Goal: Information Seeking & Learning: Learn about a topic

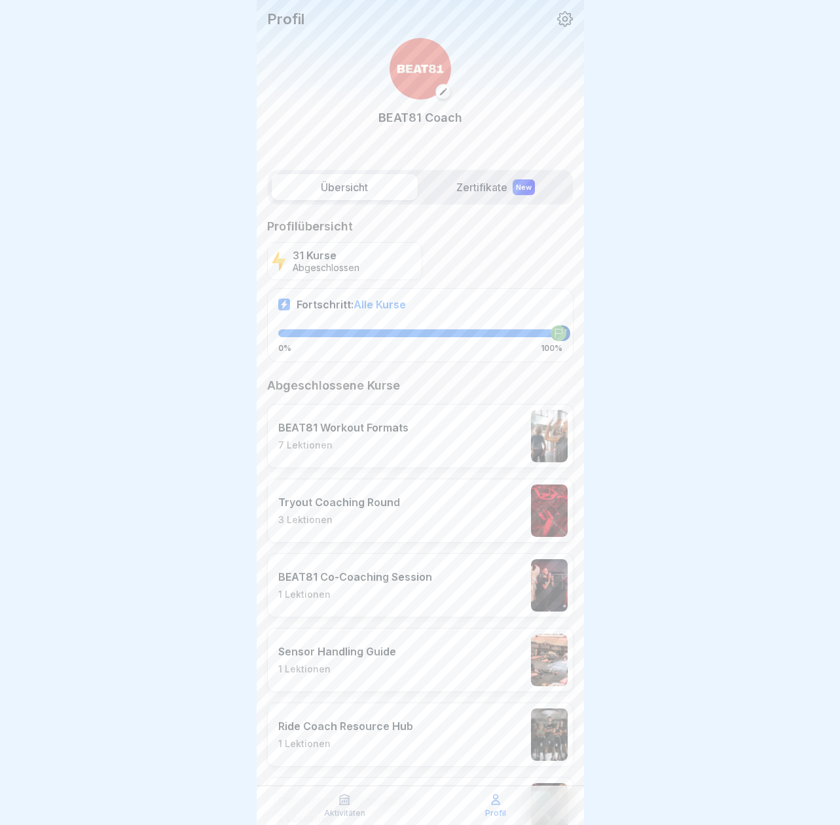
scroll to position [313, 0]
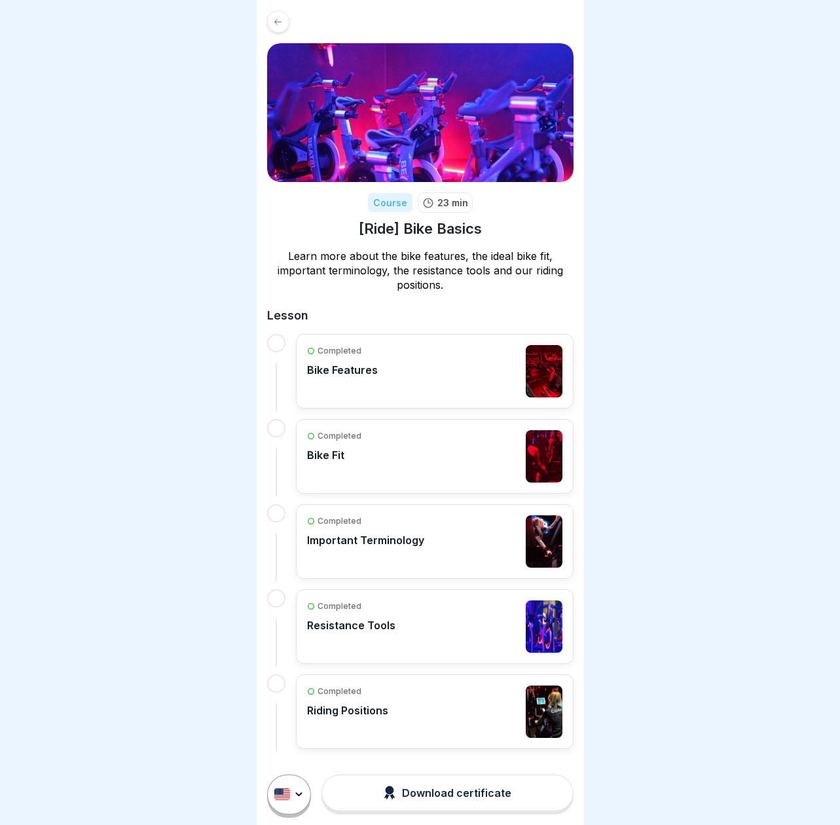
click at [403, 467] on div "Completed Bike Fit" at bounding box center [434, 456] width 255 height 52
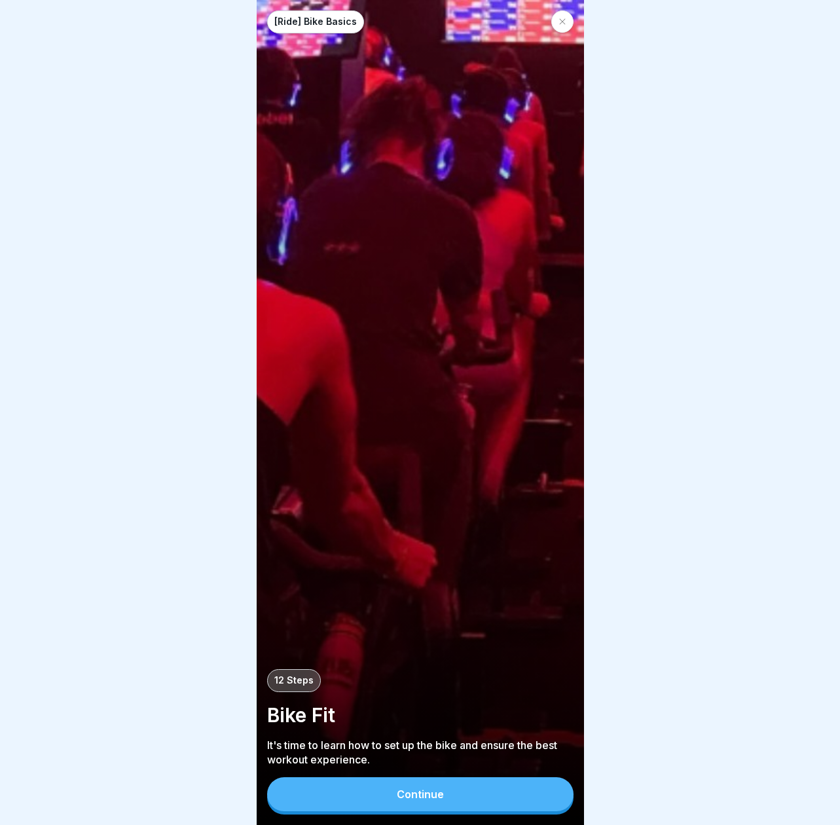
click at [407, 796] on div "Continue" at bounding box center [420, 794] width 47 height 12
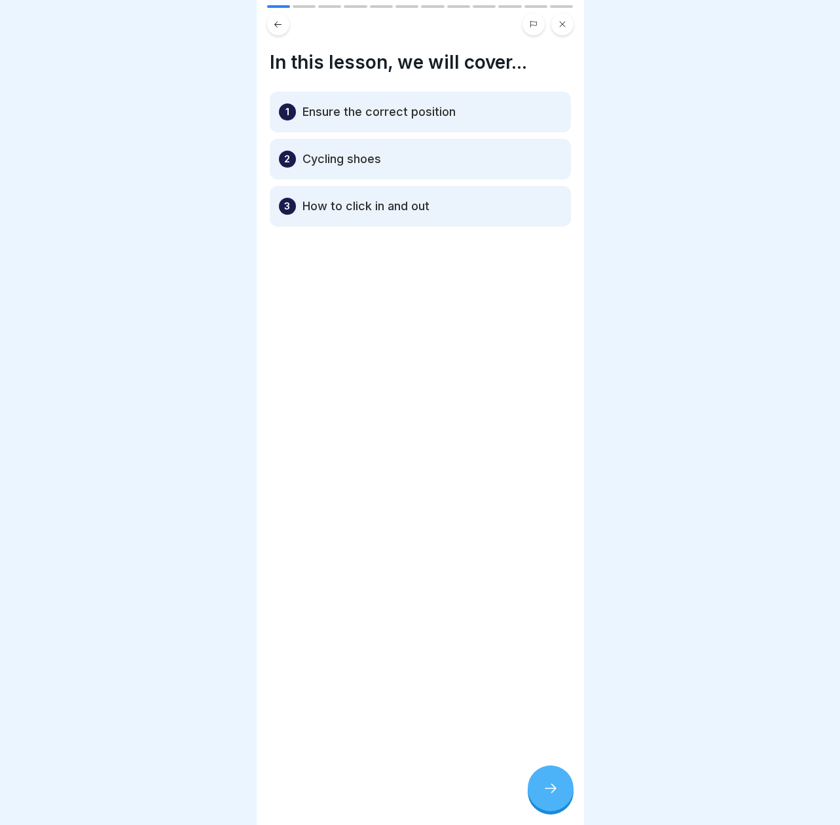
click at [550, 794] on icon at bounding box center [551, 788] width 16 height 16
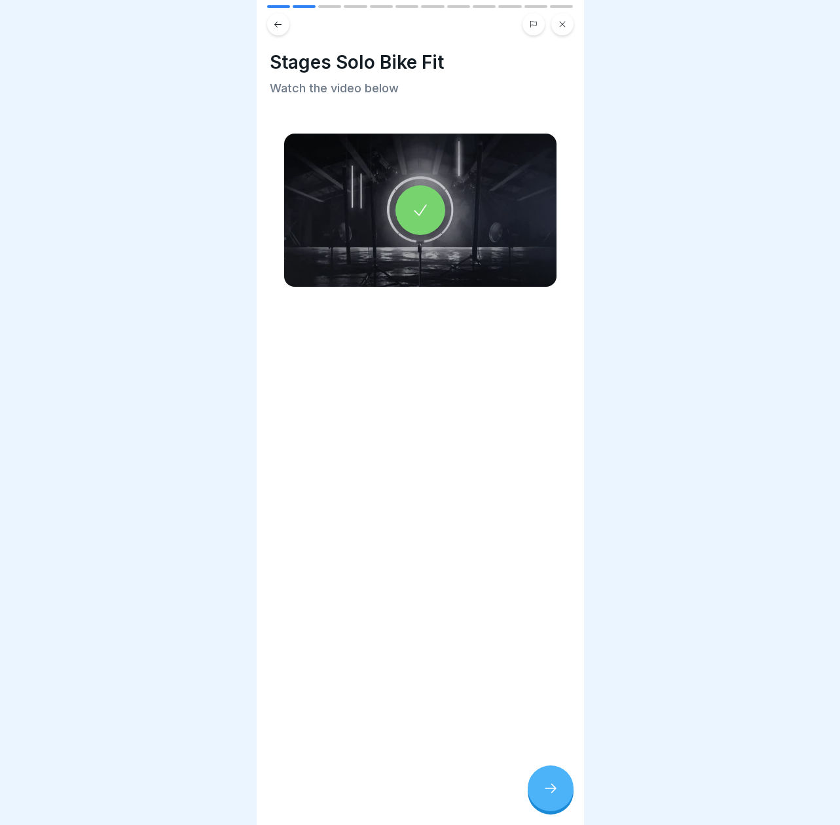
click at [416, 207] on icon at bounding box center [420, 210] width 18 height 18
click at [552, 794] on icon at bounding box center [551, 788] width 16 height 16
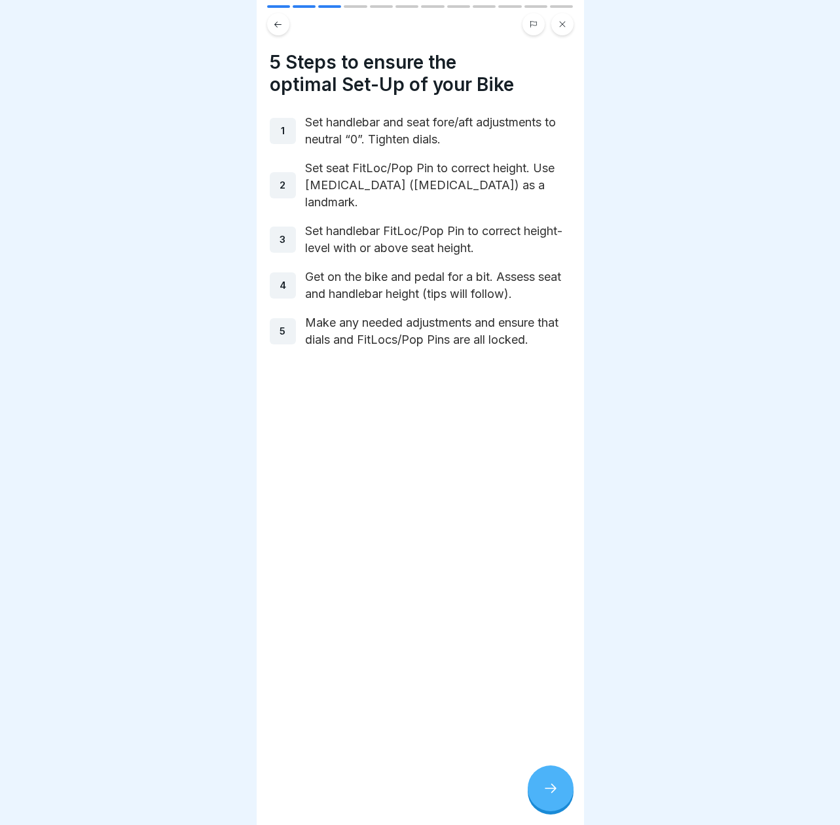
click at [546, 780] on div at bounding box center [550, 788] width 46 height 46
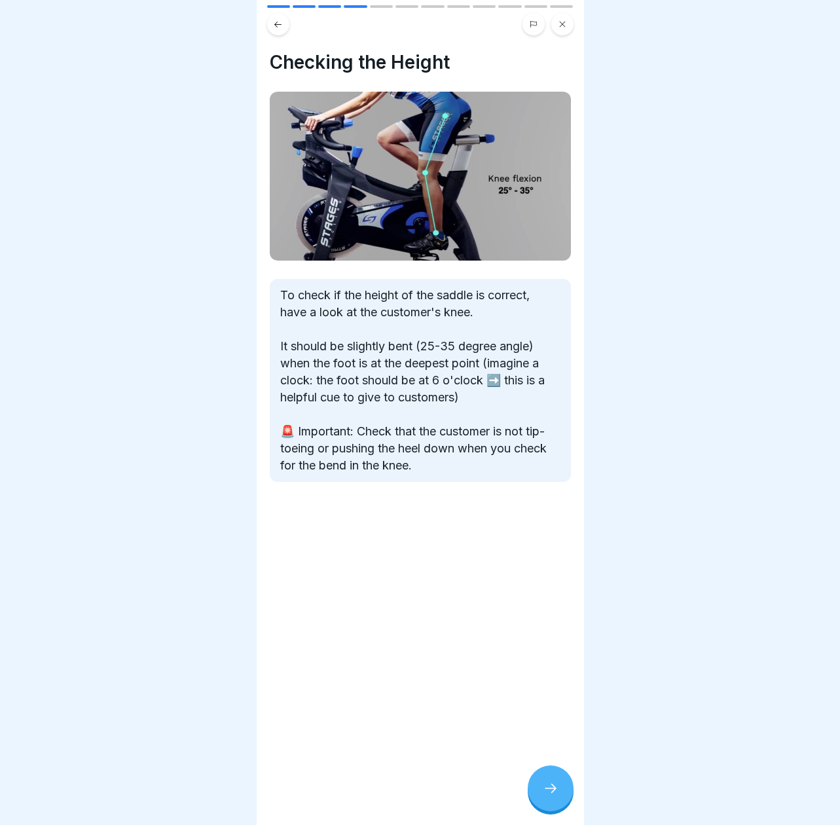
click at [550, 781] on div at bounding box center [550, 788] width 46 height 46
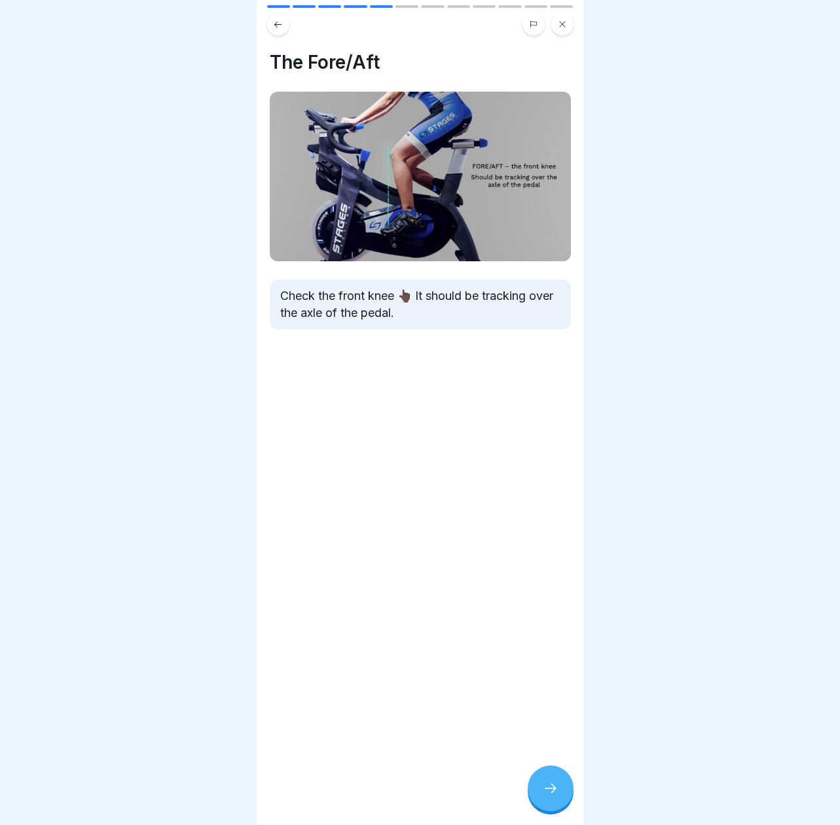
click at [550, 781] on div at bounding box center [550, 788] width 46 height 46
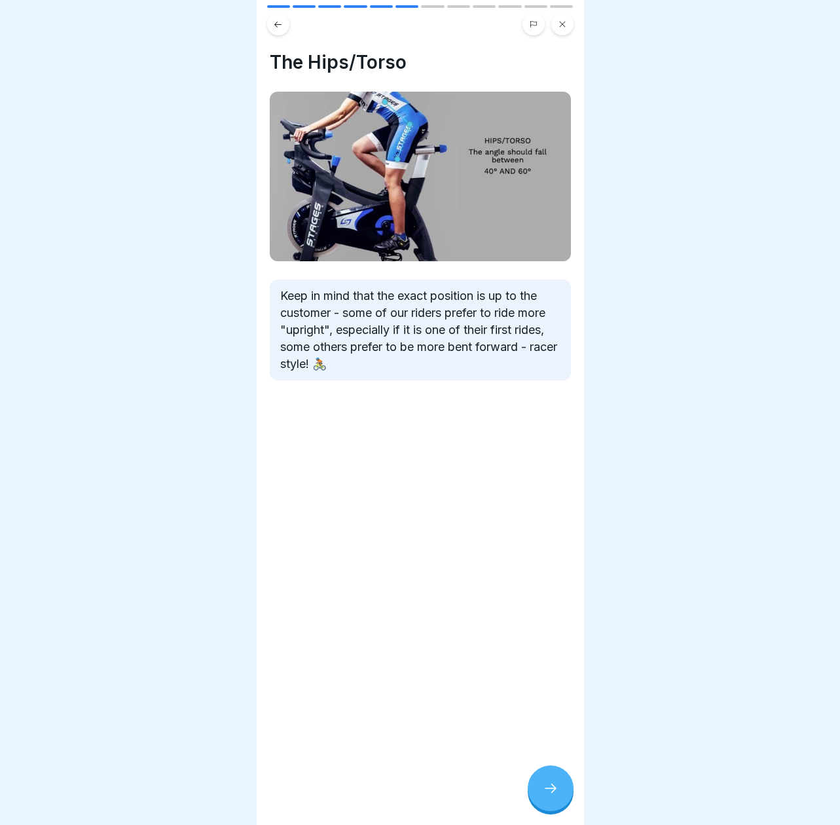
click at [546, 789] on icon at bounding box center [551, 788] width 16 height 16
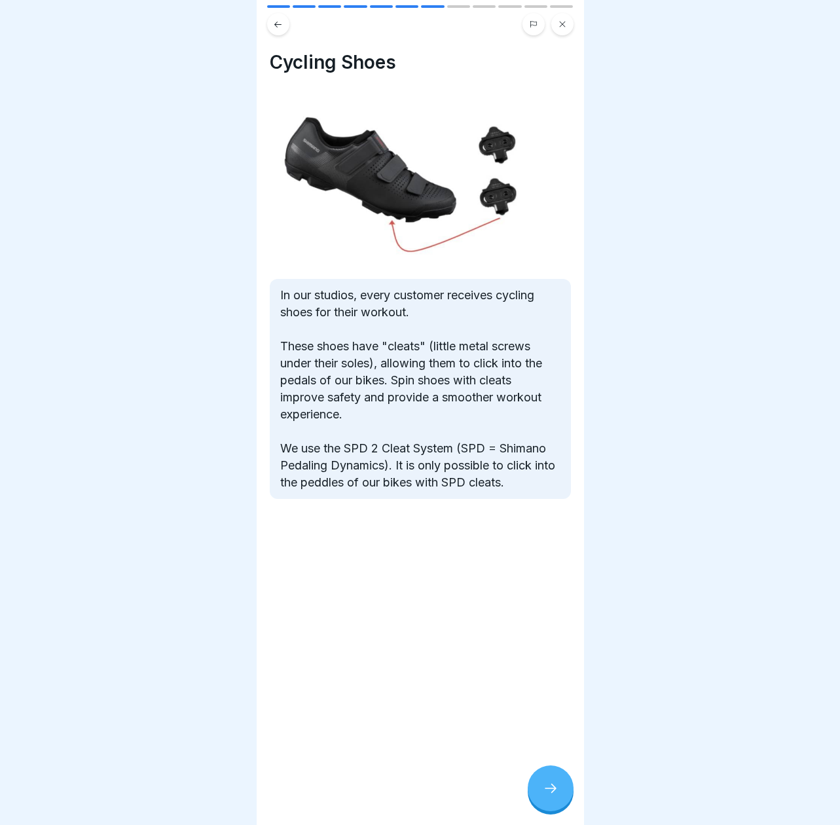
click at [554, 788] on icon at bounding box center [550, 787] width 12 height 9
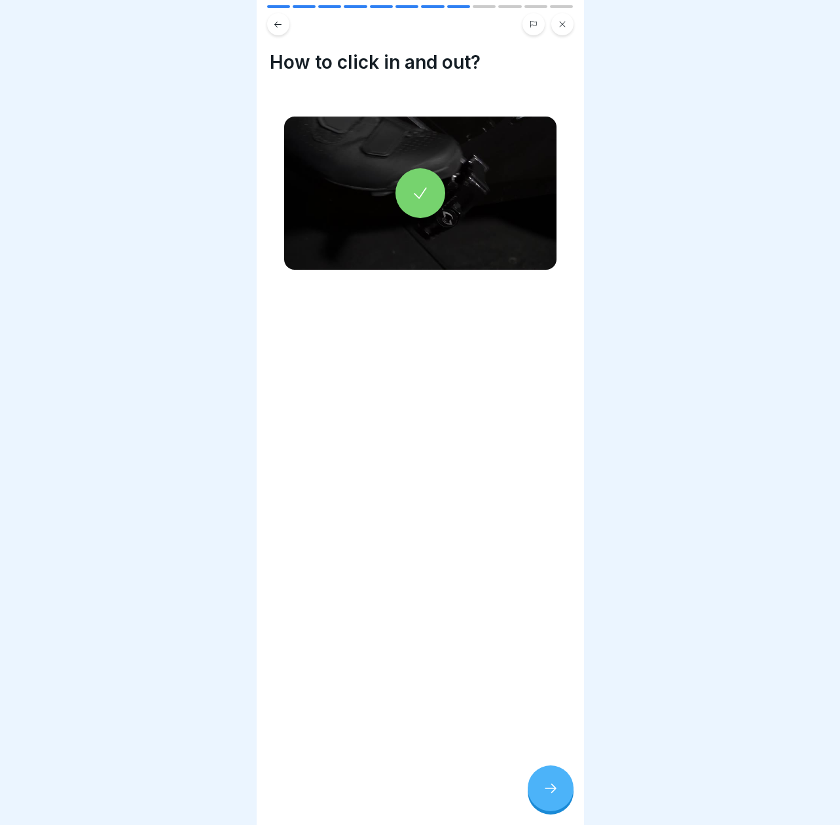
click at [545, 779] on div at bounding box center [550, 788] width 46 height 46
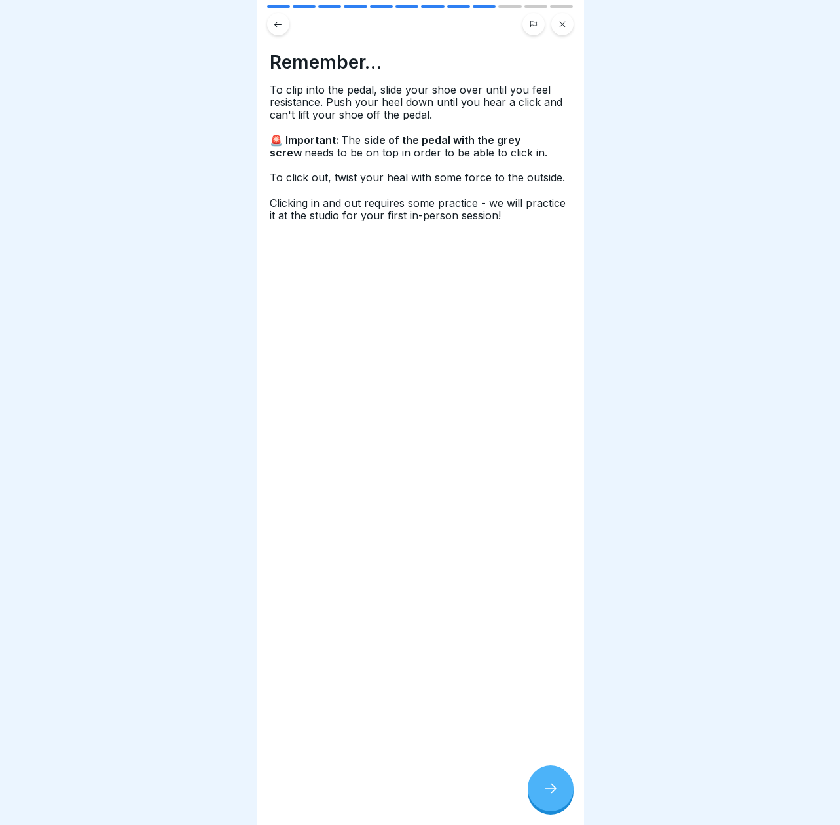
click at [544, 785] on icon at bounding box center [551, 788] width 16 height 16
